Goal: Task Accomplishment & Management: Complete application form

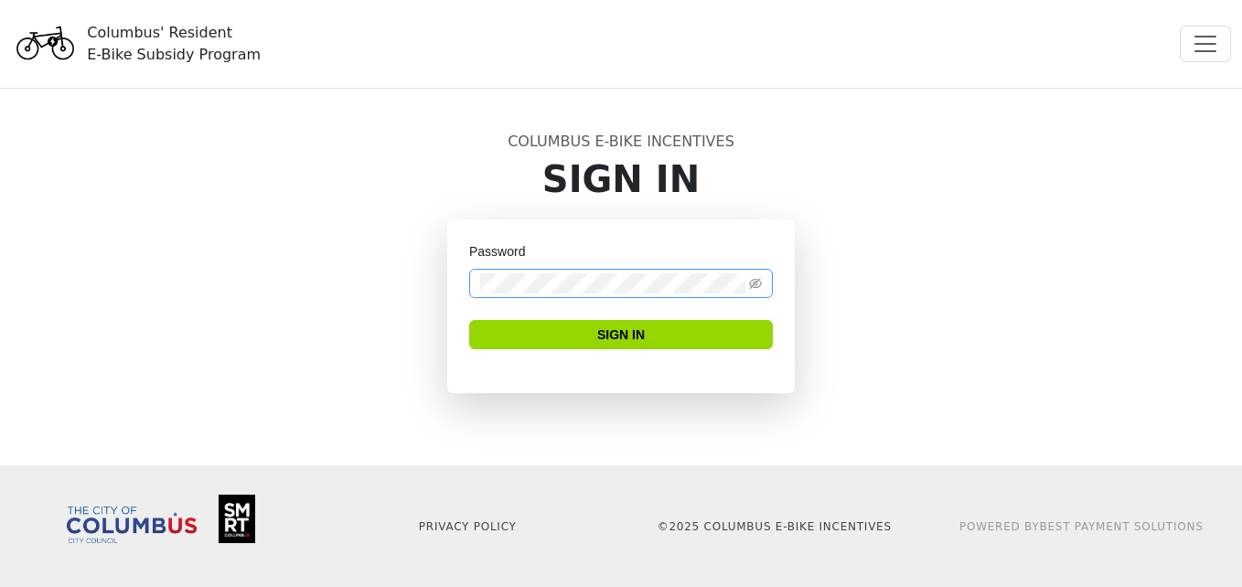
click at [613, 269] on span at bounding box center [621, 283] width 304 height 29
click at [324, 264] on div "Password Sign In" at bounding box center [621, 329] width 1043 height 218
click at [1213, 44] on span "Toggle navigation" at bounding box center [1205, 43] width 27 height 27
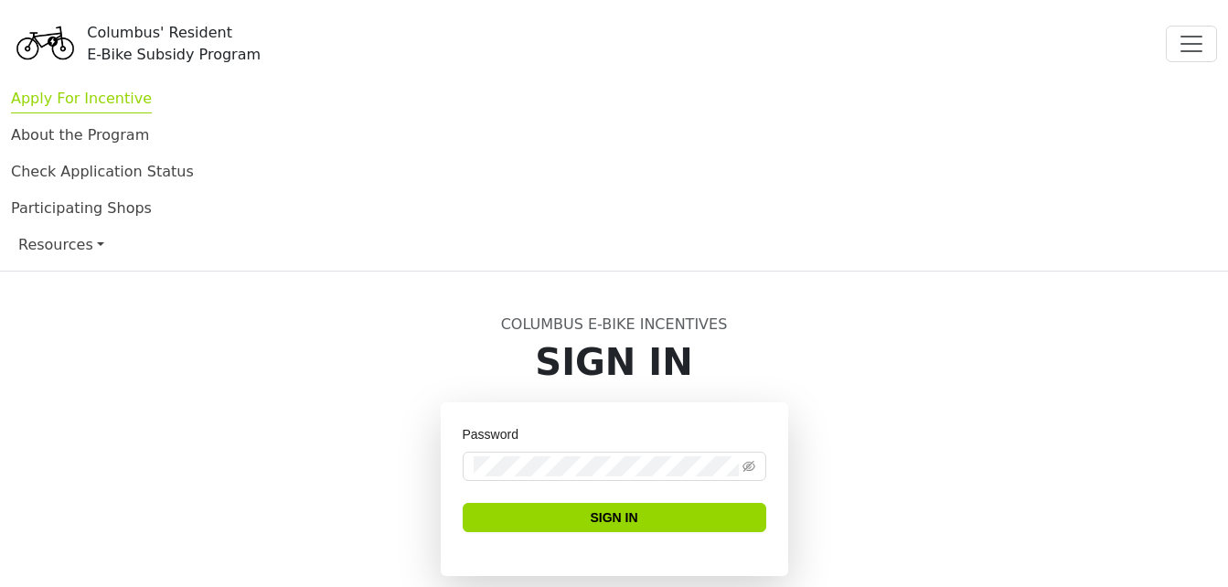
click at [65, 101] on link "Apply For Incentive" at bounding box center [81, 102] width 141 height 24
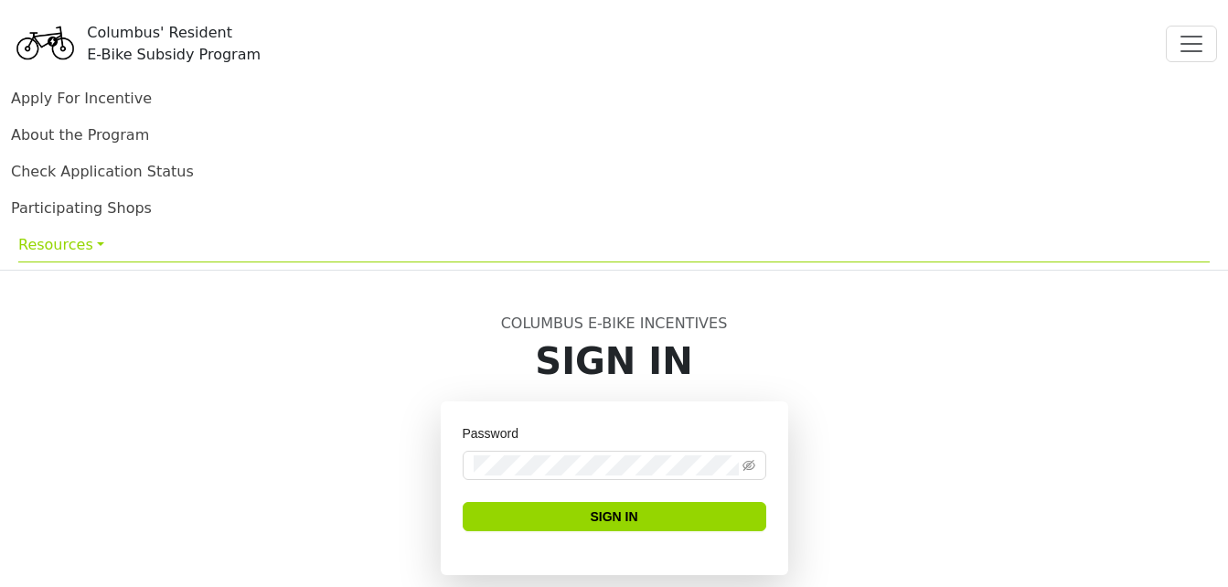
click at [68, 246] on link "Resources" at bounding box center [614, 245] width 1192 height 36
